Goal: Information Seeking & Learning: Compare options

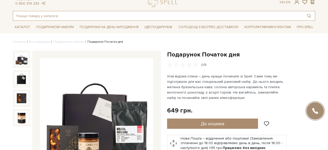
click at [154, 16] on input "text" at bounding box center [158, 15] width 290 height 9
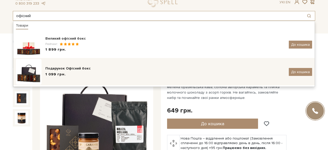
type input "офісний"
click at [35, 76] on img at bounding box center [29, 72] width 26 height 26
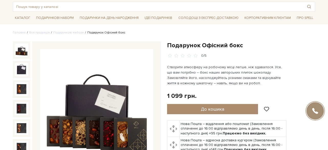
scroll to position [55, 0]
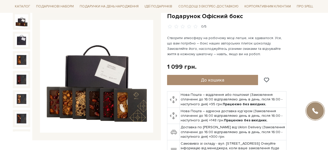
click at [108, 93] on img at bounding box center [96, 76] width 113 height 113
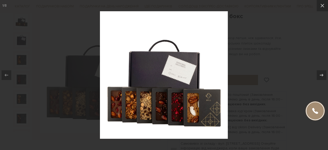
click at [255, 74] on div at bounding box center [164, 75] width 328 height 150
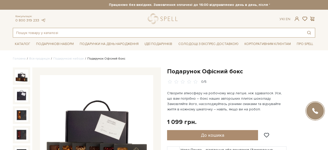
click at [58, 33] on input "text" at bounding box center [158, 32] width 290 height 9
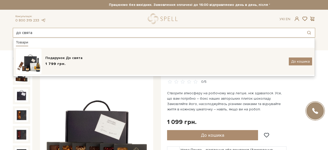
type input "до свята"
click at [64, 63] on span "1 799 грн." at bounding box center [55, 64] width 20 height 4
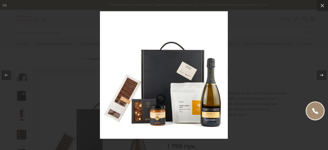
click at [245, 50] on div at bounding box center [164, 75] width 328 height 150
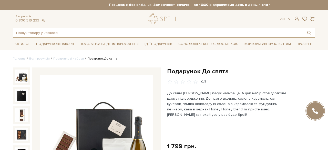
click at [85, 35] on input "text" at bounding box center [158, 32] width 290 height 9
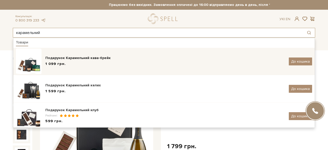
type input "карамельний"
click at [30, 68] on img at bounding box center [29, 62] width 26 height 26
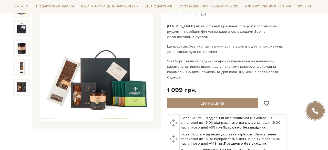
click at [124, 71] on img at bounding box center [96, 64] width 113 height 113
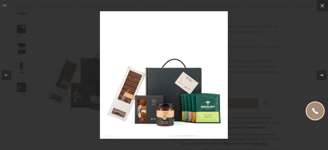
click at [250, 44] on div at bounding box center [164, 75] width 328 height 150
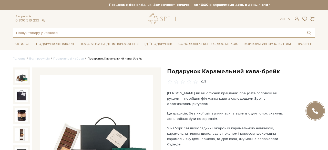
click at [43, 34] on input "text" at bounding box center [158, 32] width 290 height 9
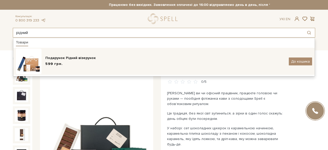
type input "рідний"
click at [49, 57] on div "Подарунок Рідний візерунок" at bounding box center [164, 58] width 239 height 5
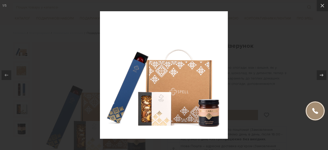
drag, startPoint x: 215, startPoint y: 62, endPoint x: 271, endPoint y: 41, distance: 59.9
click at [271, 42] on div at bounding box center [164, 75] width 328 height 150
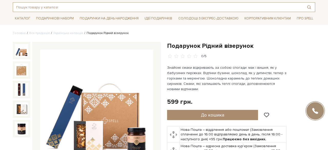
click at [115, 8] on input "text" at bounding box center [158, 7] width 290 height 9
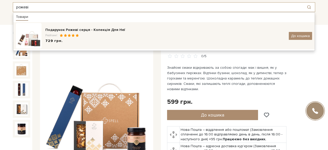
type input "рожеві"
click at [92, 33] on div "Подарунок Рожеві серця - Колекція Для Неї Рейтинг: 729 грн." at bounding box center [164, 35] width 239 height 17
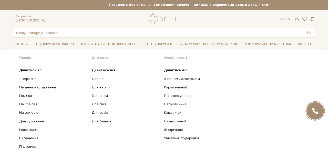
click at [91, 113] on ul "Дивитись всі [DATE] На день народження [PERSON_NAME] На Ювілей На вечерю" at bounding box center [55, 121] width 72 height 114
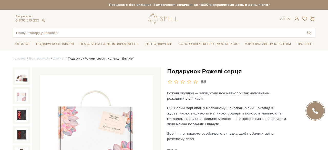
click at [82, 115] on img at bounding box center [96, 131] width 113 height 113
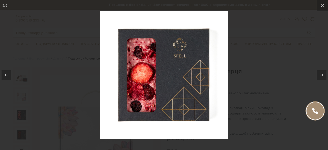
click at [20, 78] on div at bounding box center [164, 75] width 328 height 150
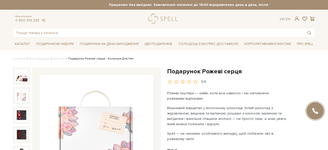
click at [24, 78] on div at bounding box center [164, 75] width 328 height 150
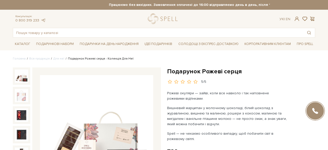
click at [56, 93] on img at bounding box center [96, 131] width 113 height 113
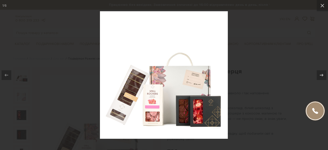
click at [248, 66] on div at bounding box center [164, 75] width 328 height 150
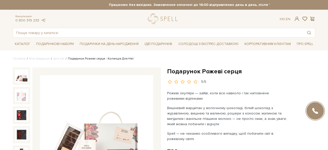
scroll to position [2, 0]
